Goal: Use online tool/utility

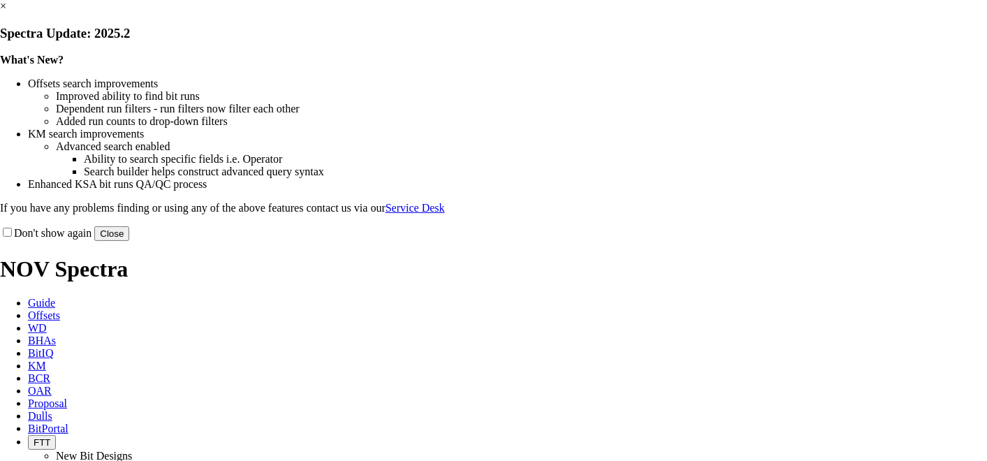
click at [129, 241] on button "Close" at bounding box center [111, 233] width 35 height 15
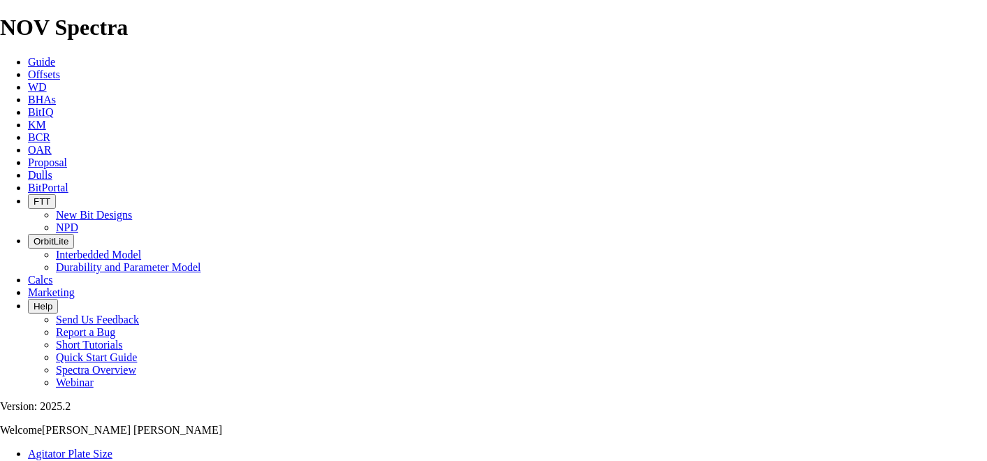
type input "12.25"
type input "1100"
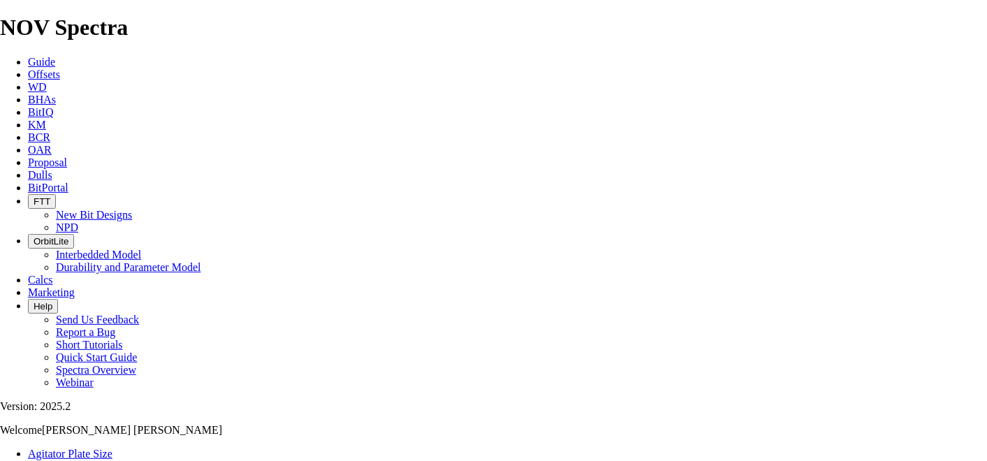
type input "10.3"
type input "5"
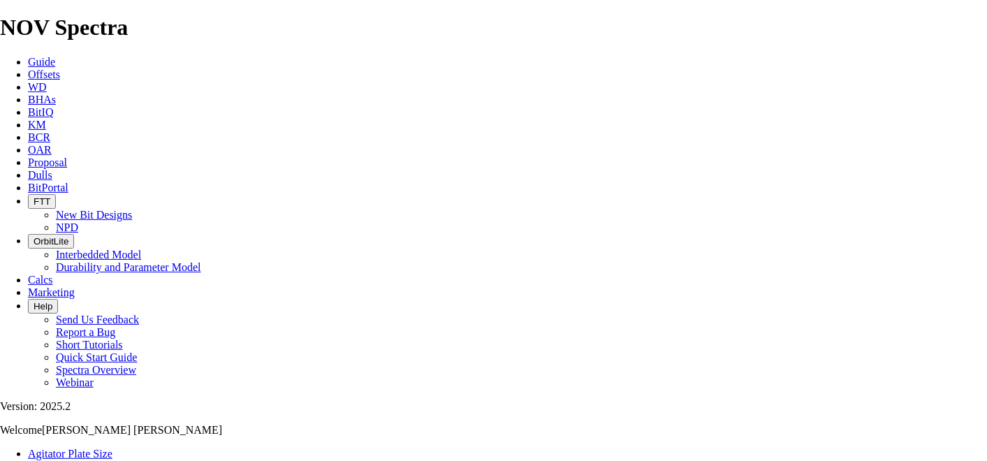
select select "number:15"
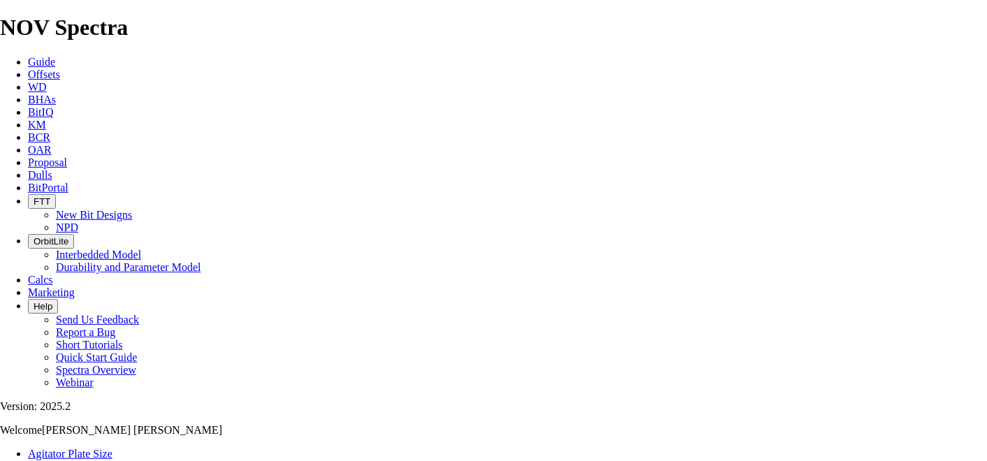
select select "number:15"
select select "number:16"
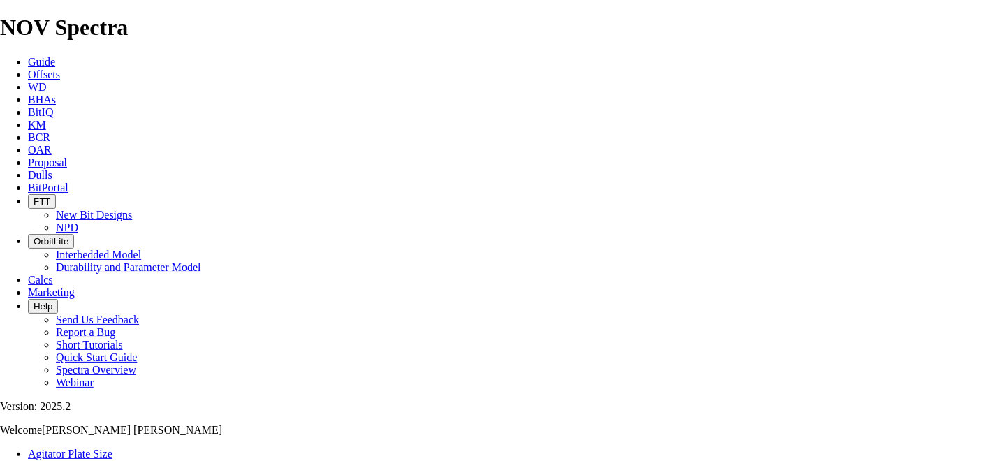
select select "number:16"
type input "4"
select select "number:0"
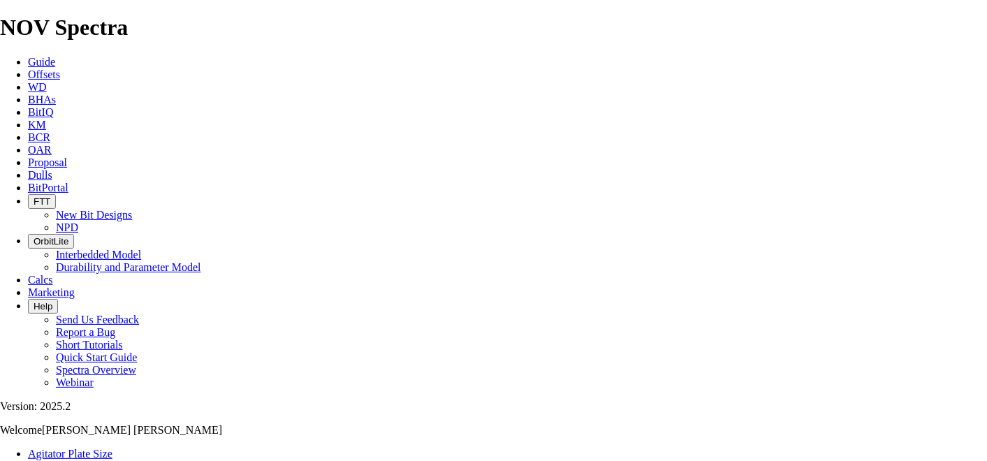
select select "number:0"
type input "4"
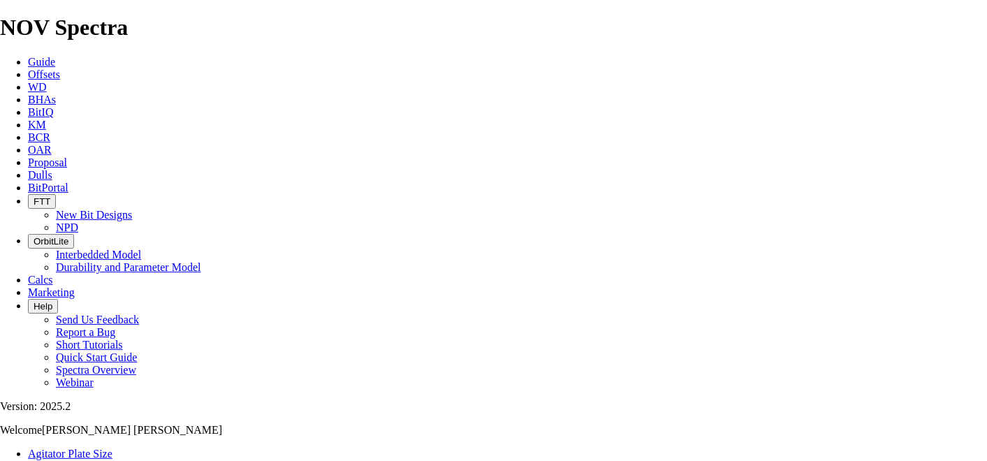
select select "number:16"
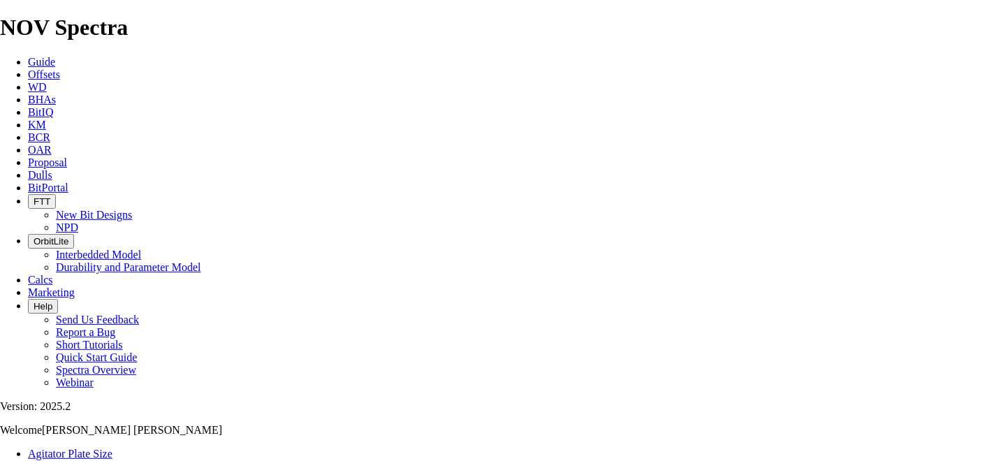
select select "number:18"
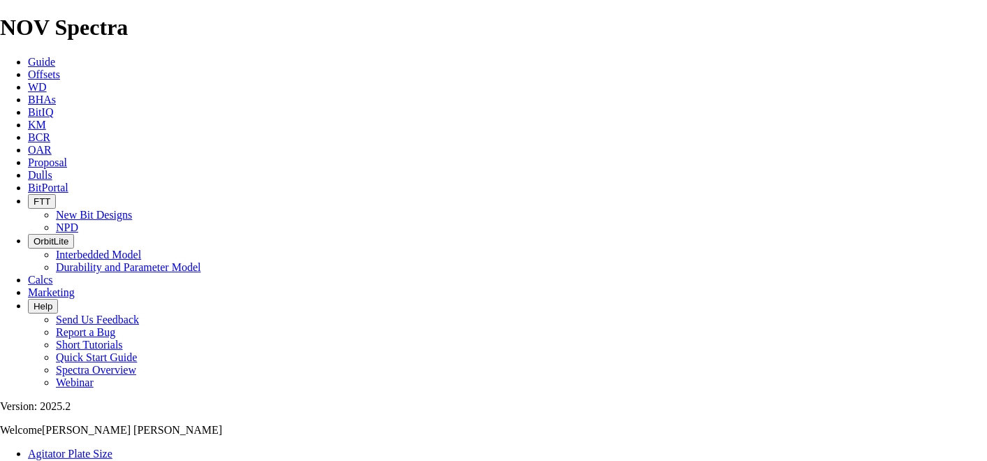
select select "number:18"
